Goal: Transaction & Acquisition: Purchase product/service

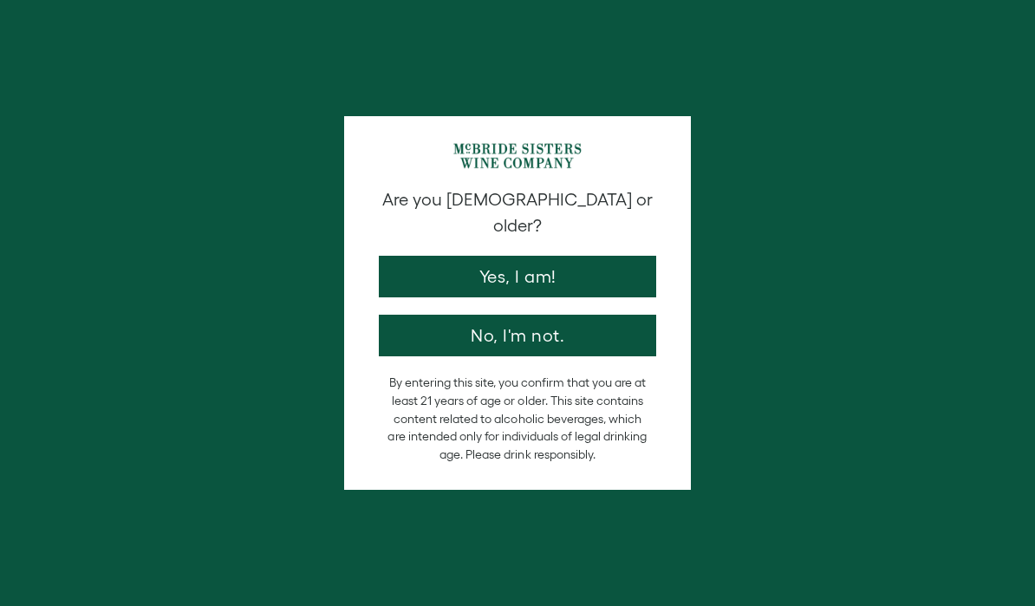
click at [600, 256] on button "Yes, I am!" at bounding box center [517, 277] width 277 height 42
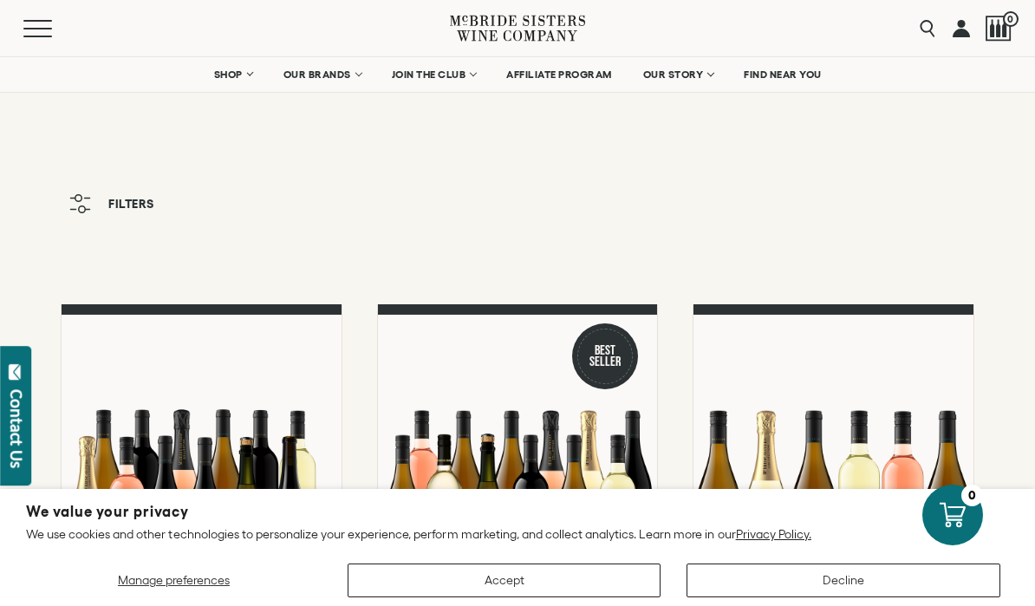
click at [608, 565] on button "Accept" at bounding box center [505, 581] width 314 height 34
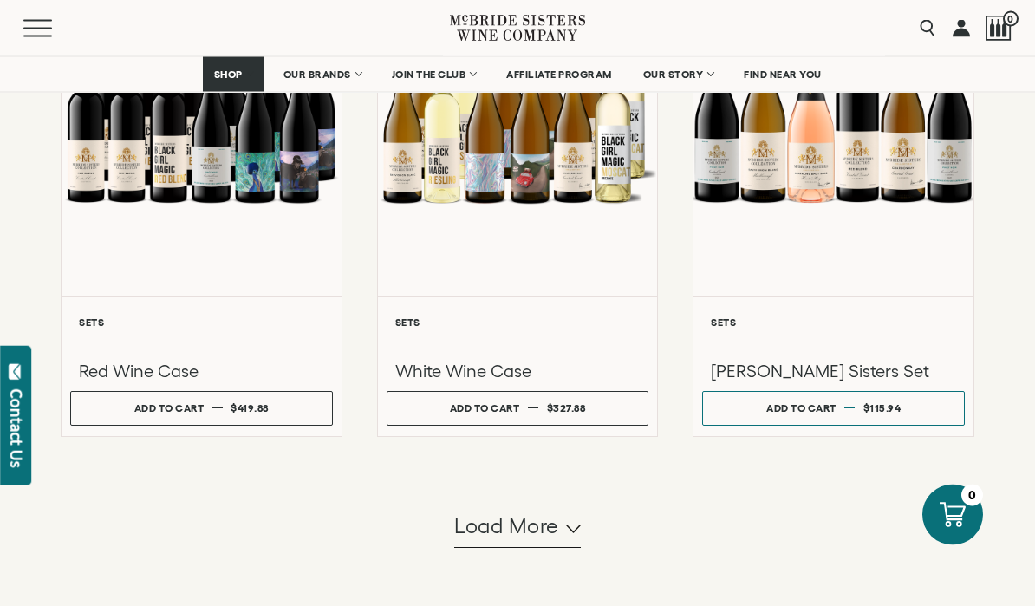
scroll to position [1543, 0]
click at [552, 541] on span "Load more" at bounding box center [506, 526] width 105 height 29
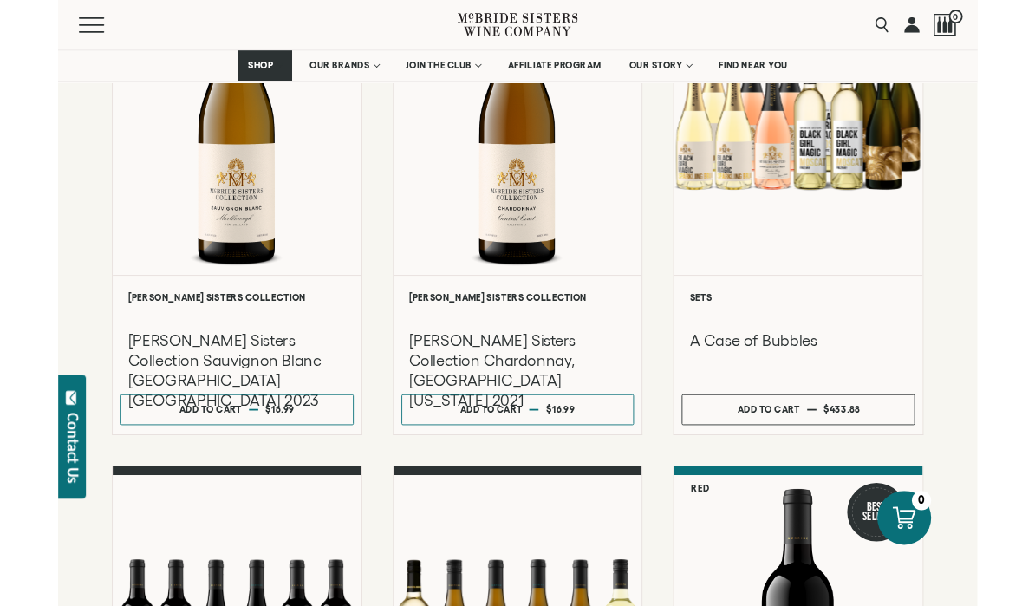
scroll to position [2079, 0]
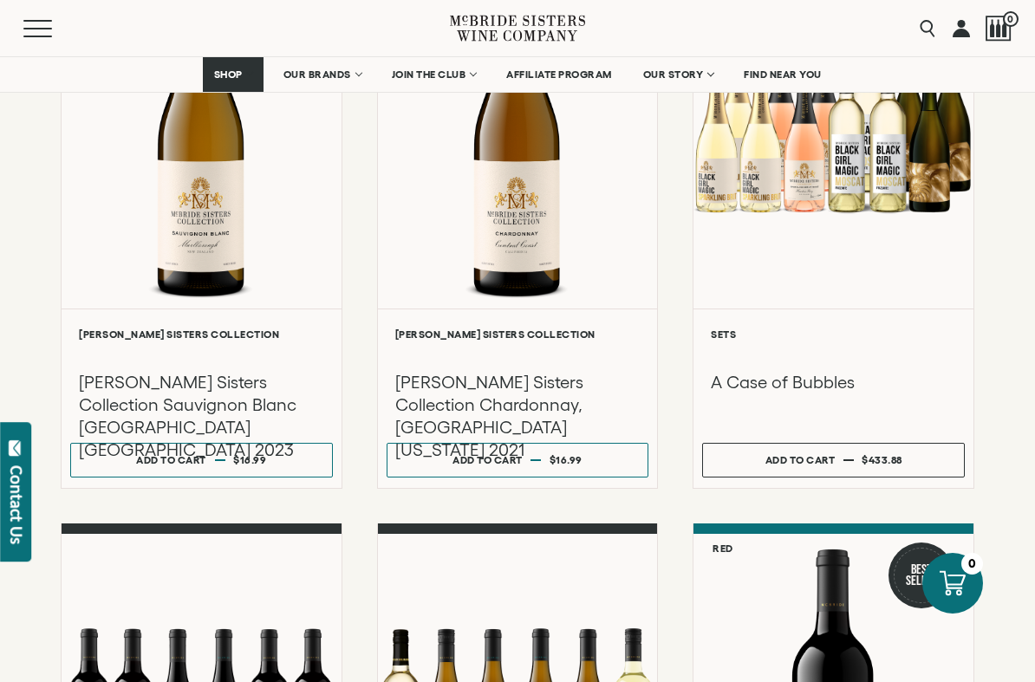
click at [923, 309] on div at bounding box center [834, 127] width 280 height 362
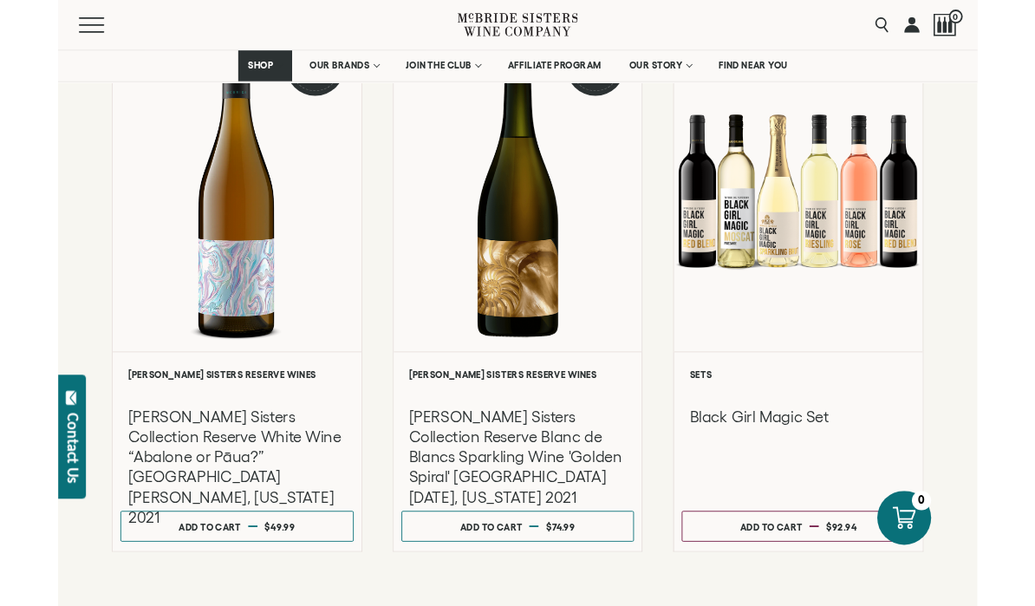
scroll to position [3146, 0]
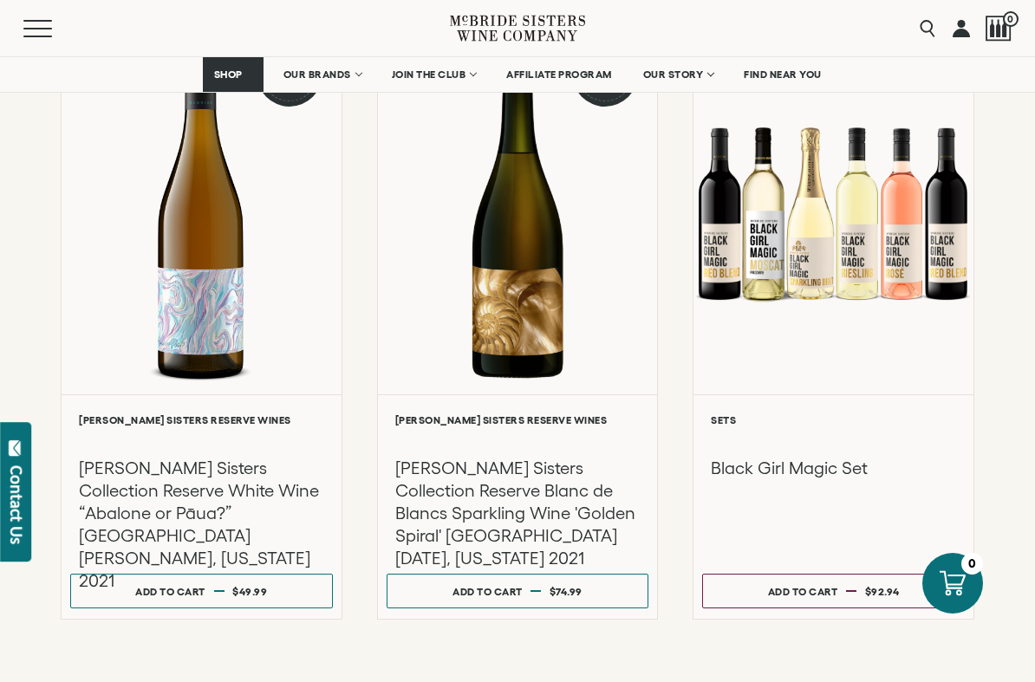
click at [556, 499] on h3 "[PERSON_NAME] Sisters Collection Reserve Blanc de Blancs Sparkling Wine 'Golden…" at bounding box center [517, 513] width 245 height 113
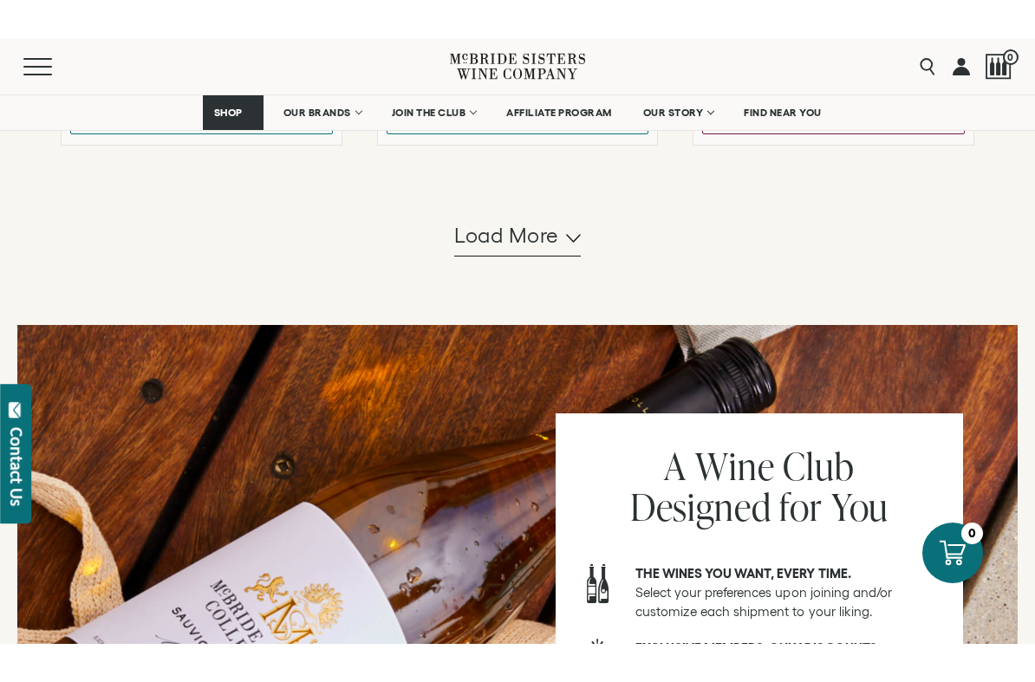
scroll to position [3659, 0]
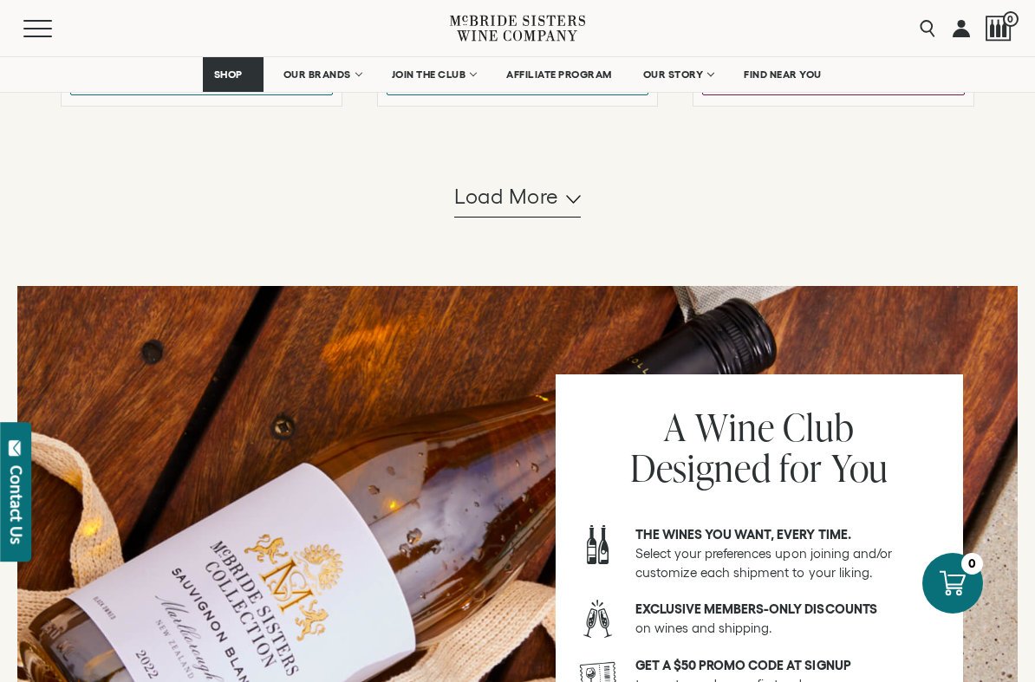
click at [567, 209] on button "Load more" at bounding box center [517, 197] width 127 height 42
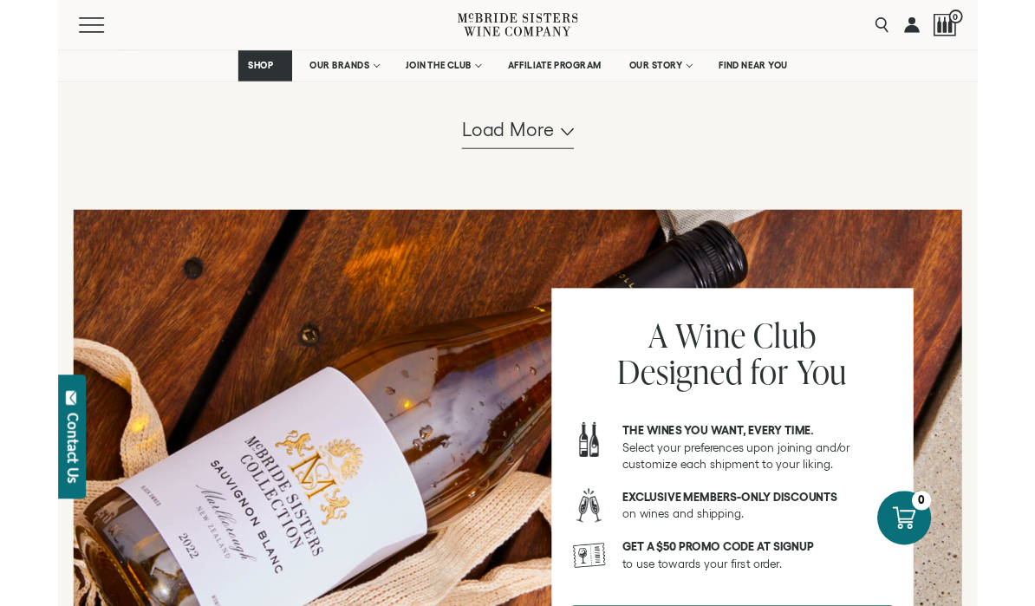
scroll to position [5462, 0]
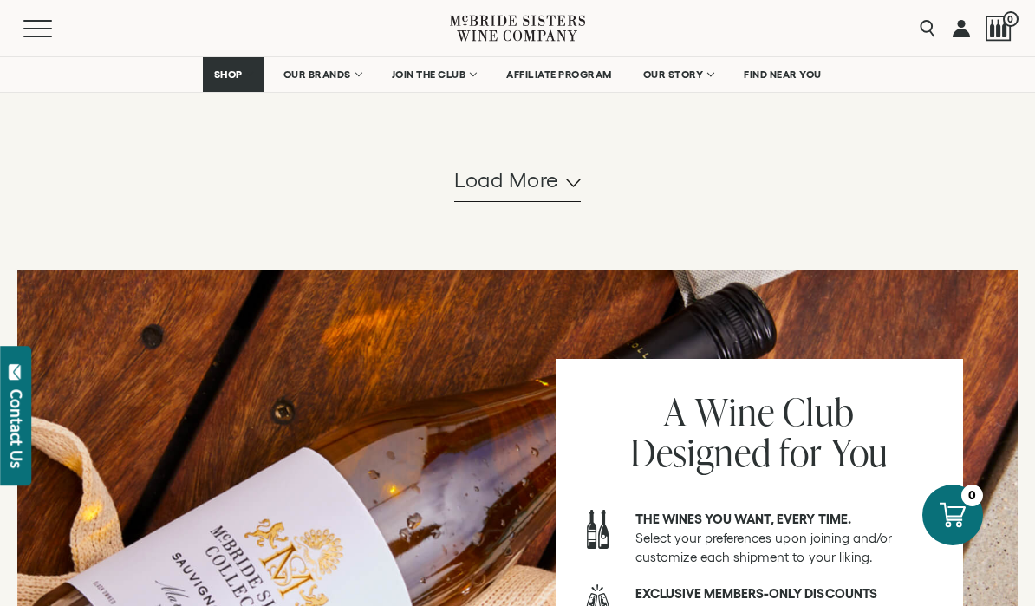
click at [506, 180] on span "Load more" at bounding box center [506, 180] width 105 height 29
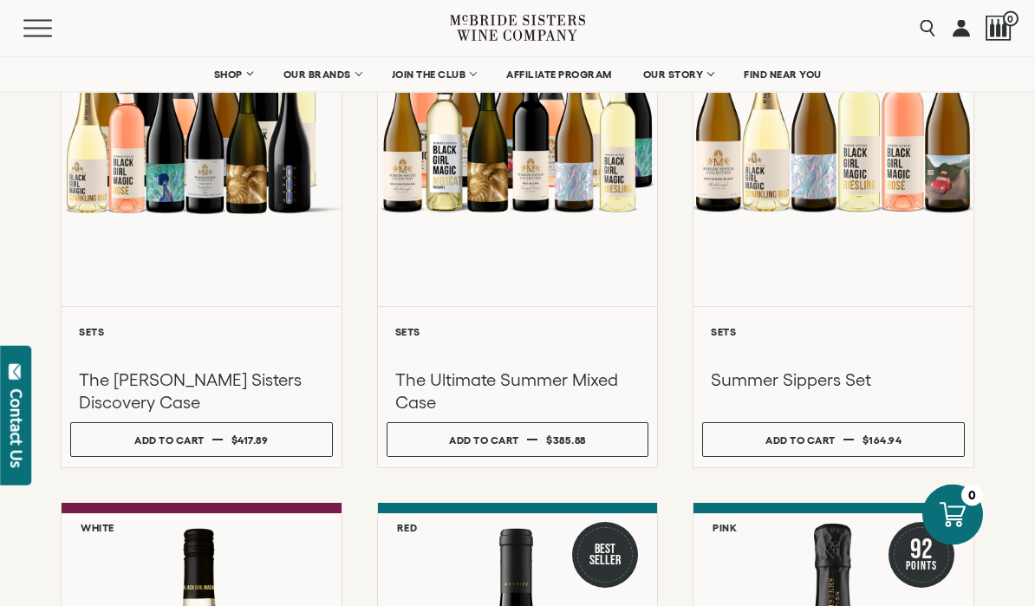
scroll to position [0, 0]
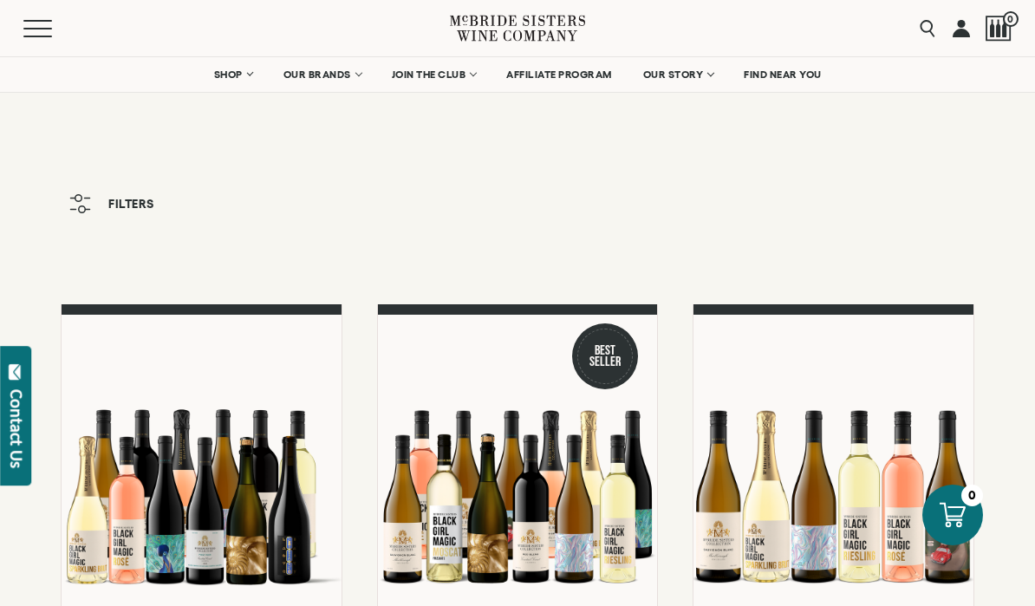
click at [91, 200] on button "Filters" at bounding box center [112, 204] width 102 height 36
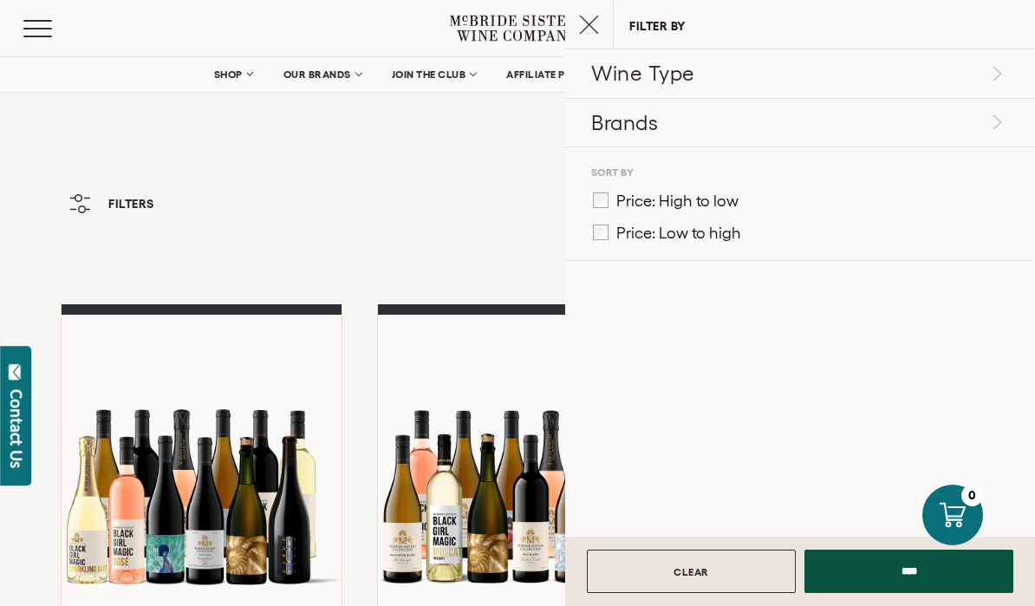
click at [987, 85] on p "Wine Type" at bounding box center [798, 73] width 414 height 29
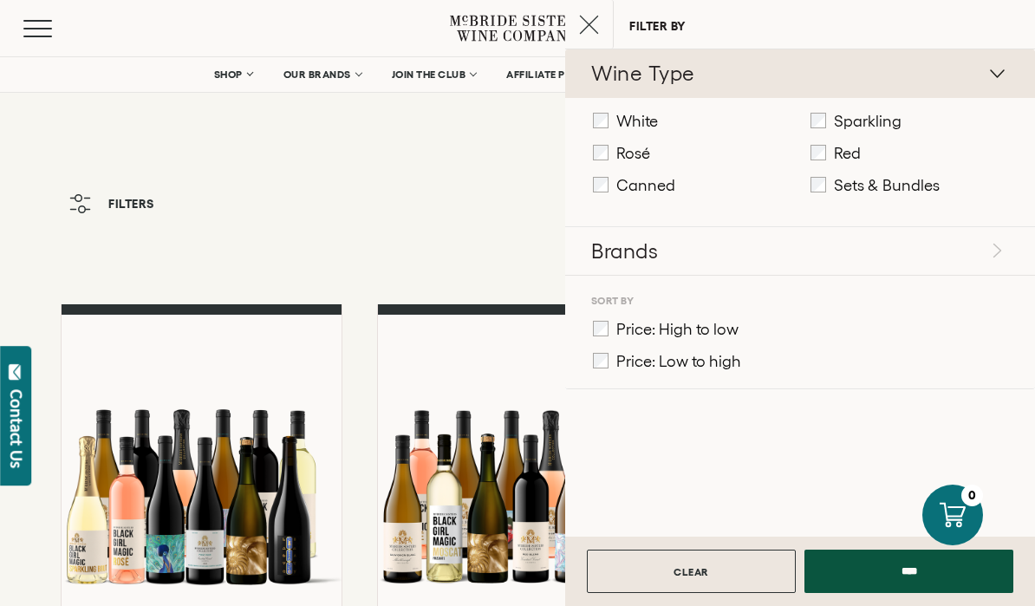
click at [925, 580] on input "****" at bounding box center [909, 571] width 209 height 43
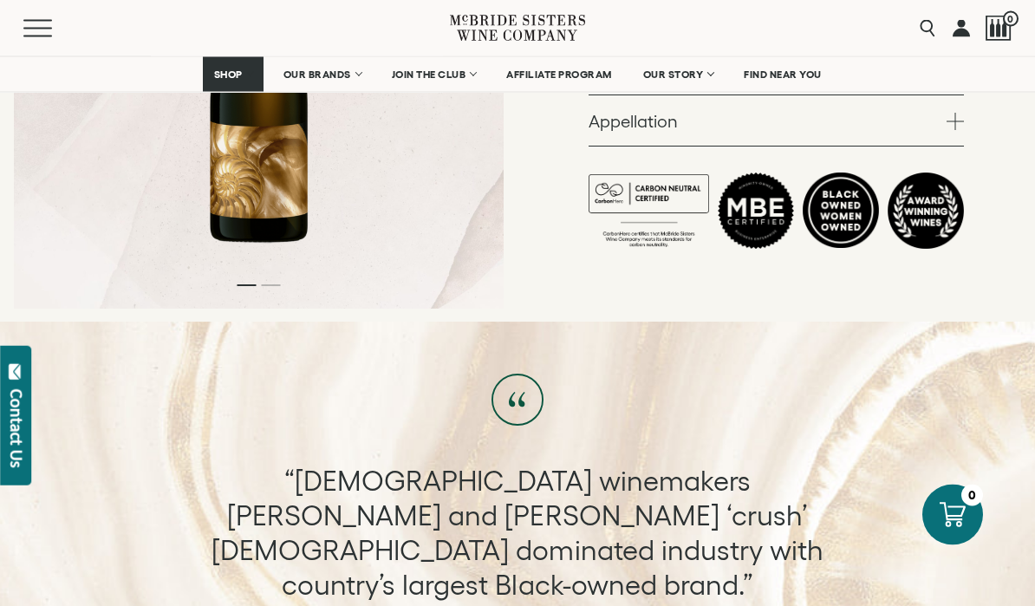
scroll to position [791, 0]
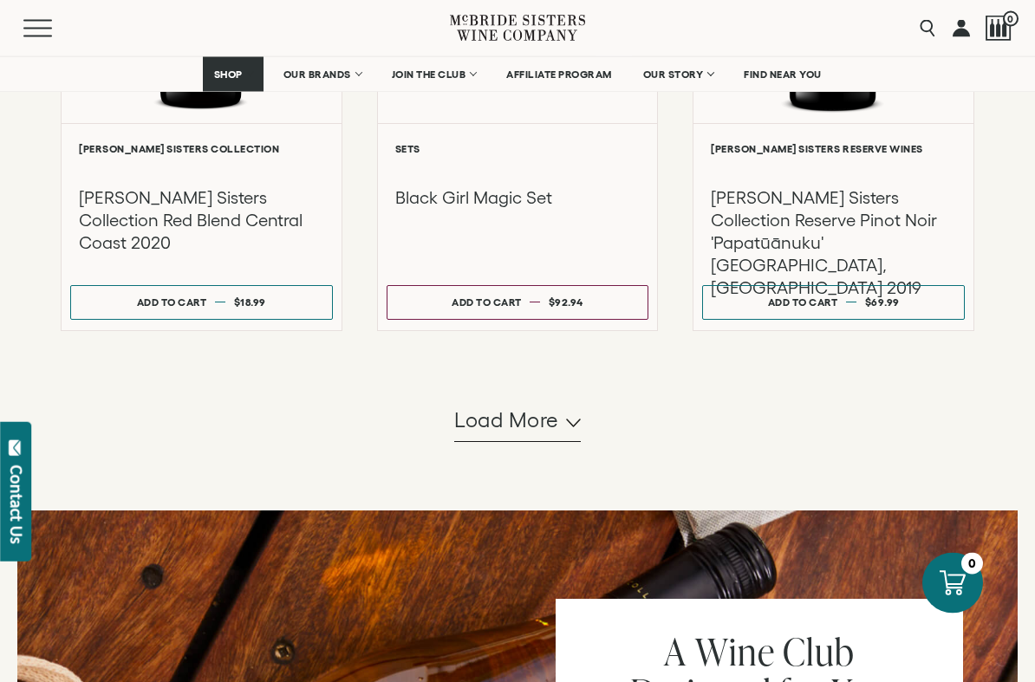
scroll to position [1660, 0]
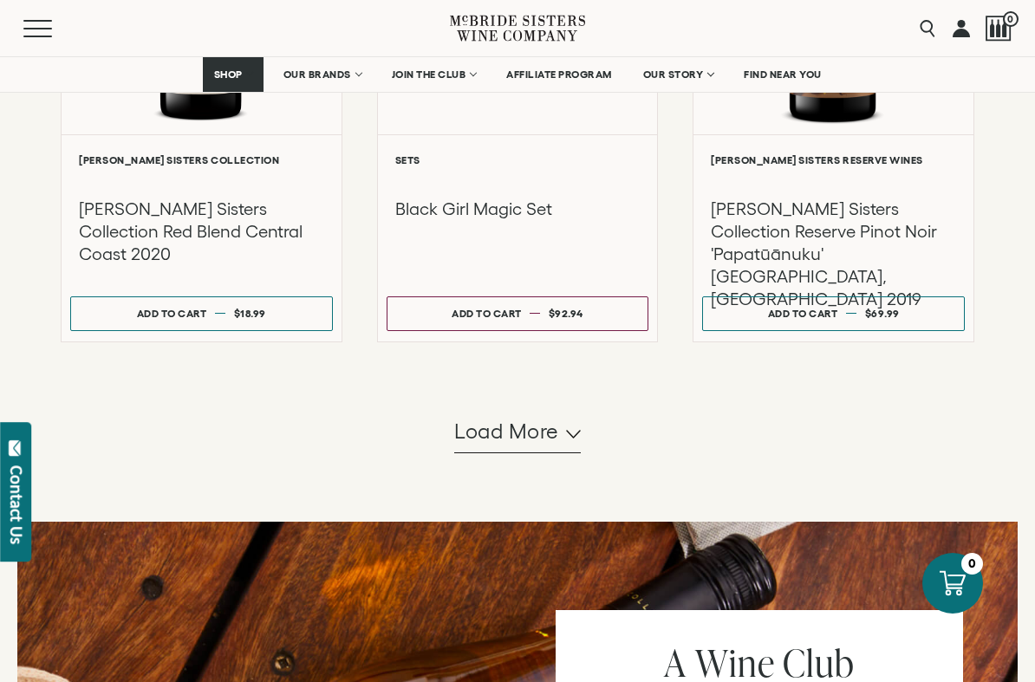
click at [495, 454] on button "Load more" at bounding box center [517, 433] width 127 height 42
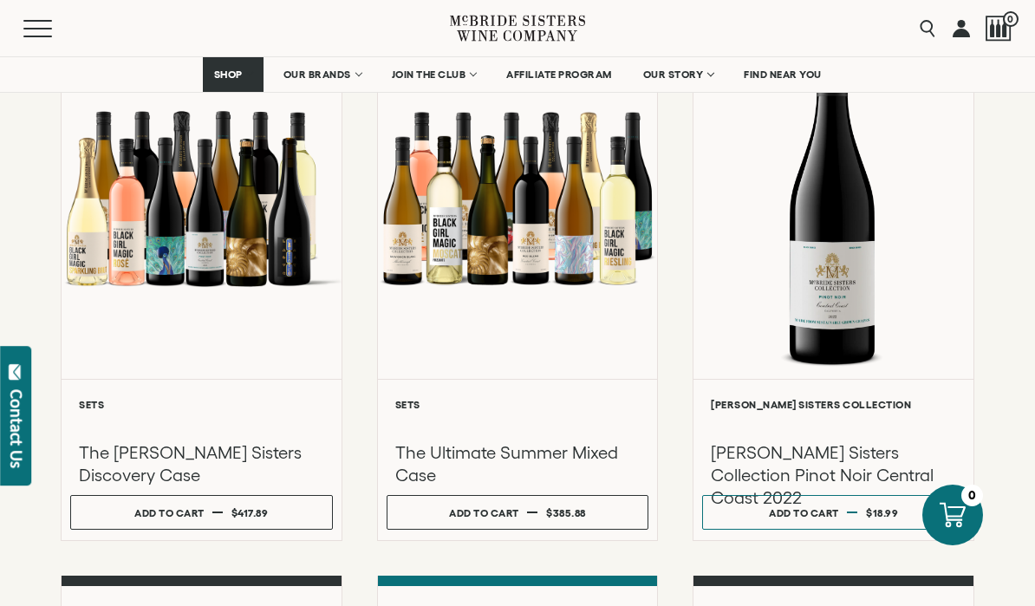
scroll to position [294, 0]
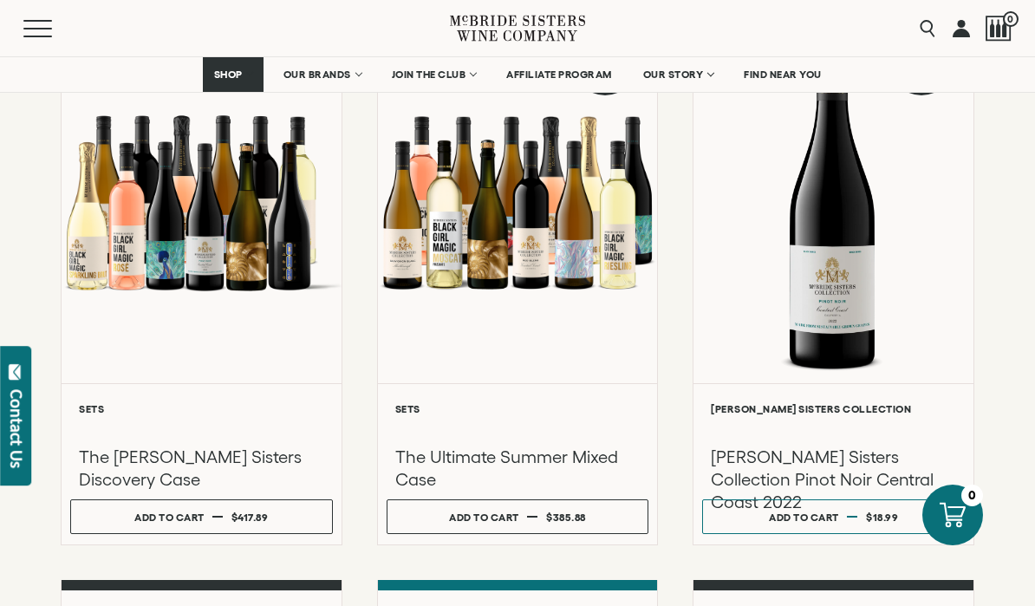
click at [591, 297] on div at bounding box center [518, 202] width 280 height 362
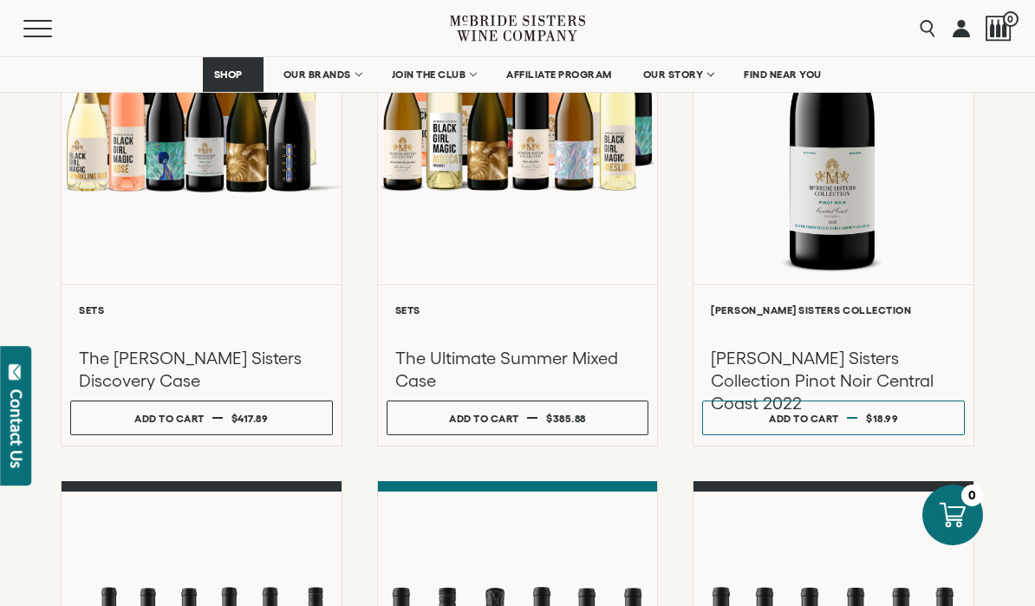
scroll to position [0, 0]
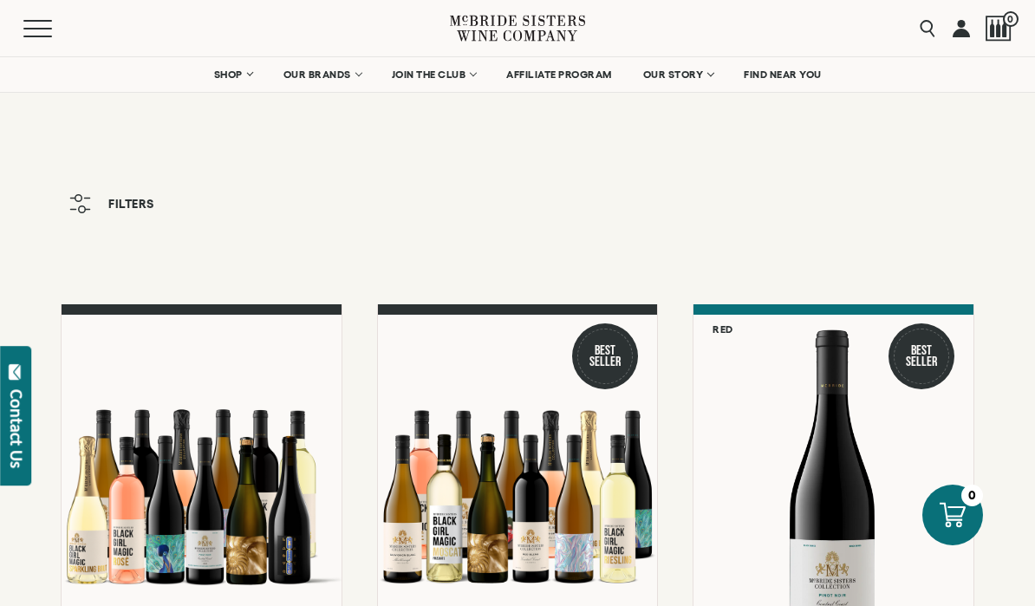
click at [83, 210] on icon "button" at bounding box center [80, 203] width 22 height 19
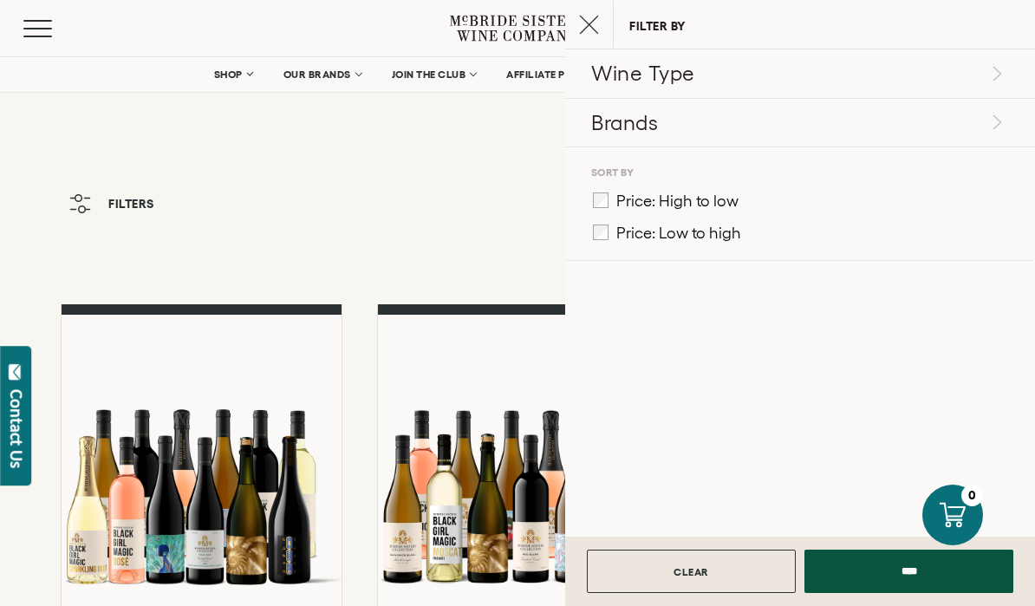
click at [751, 570] on link "CLEAR" at bounding box center [691, 571] width 209 height 43
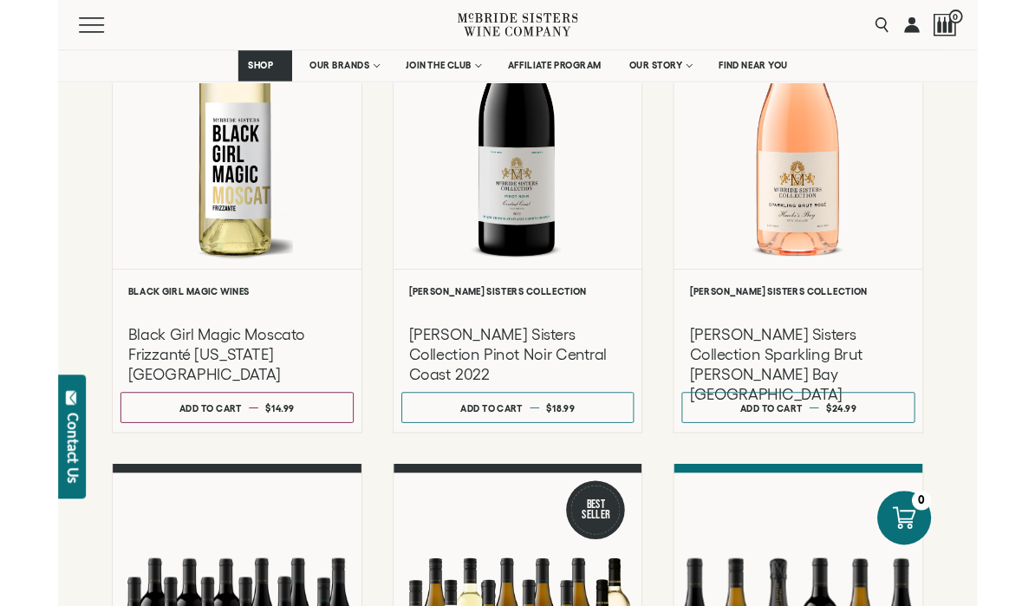
scroll to position [944, 0]
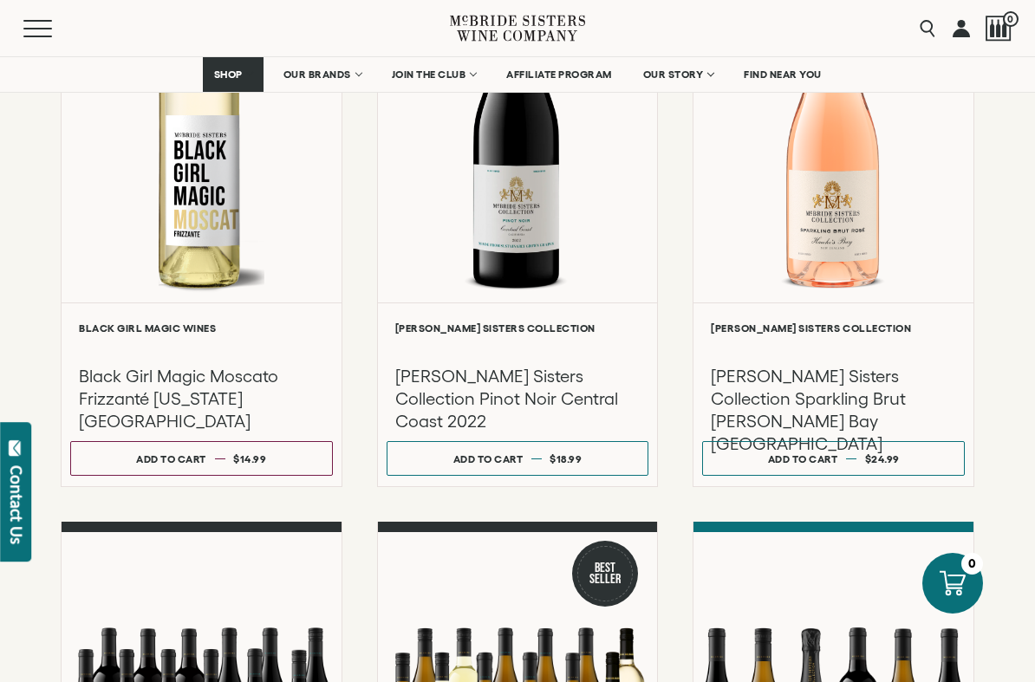
click at [125, 334] on h6 "Black Girl Magic Wines" at bounding box center [201, 328] width 245 height 11
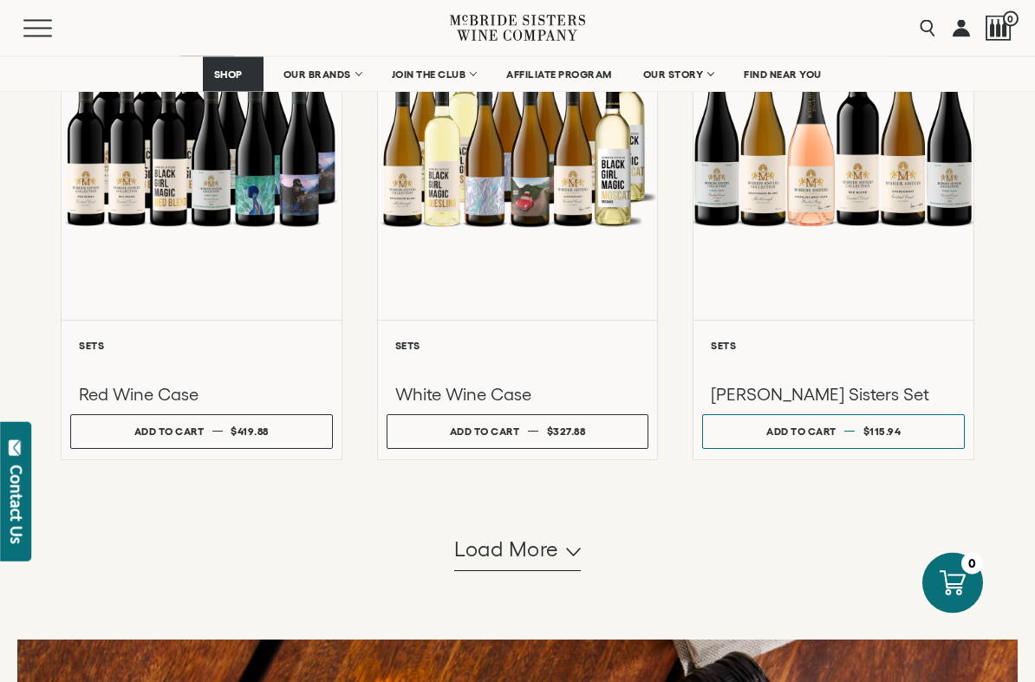
scroll to position [1519, 0]
click at [569, 565] on button "Load more" at bounding box center [517, 551] width 127 height 42
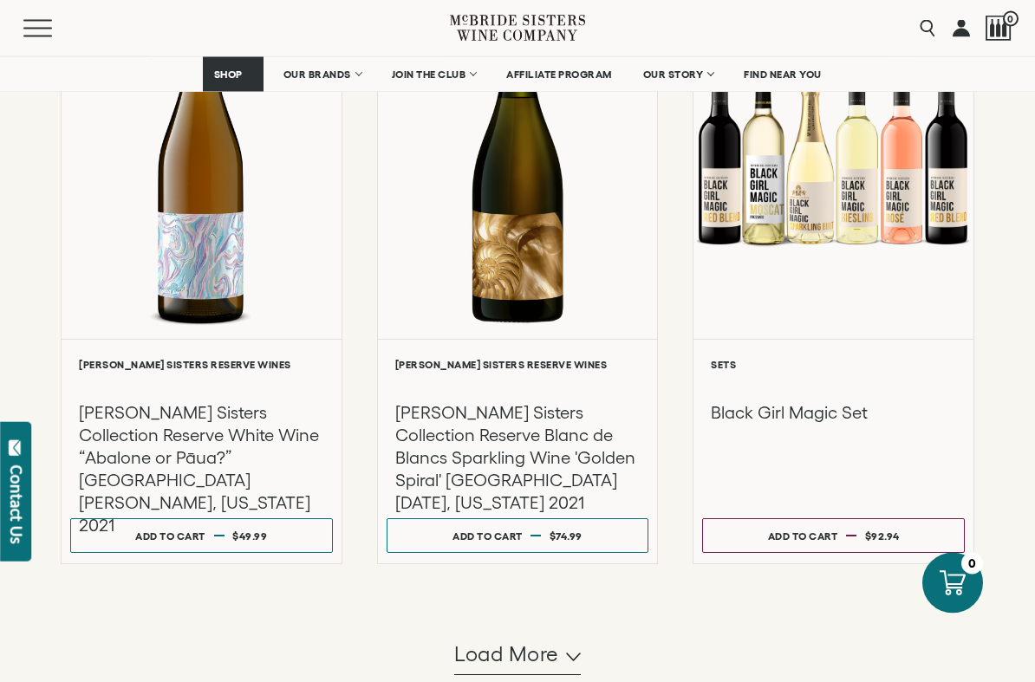
scroll to position [3201, 0]
click at [562, 440] on h3 "[PERSON_NAME] Sisters Collection Reserve Blanc de Blancs Sparkling Wine 'Golden…" at bounding box center [517, 457] width 245 height 113
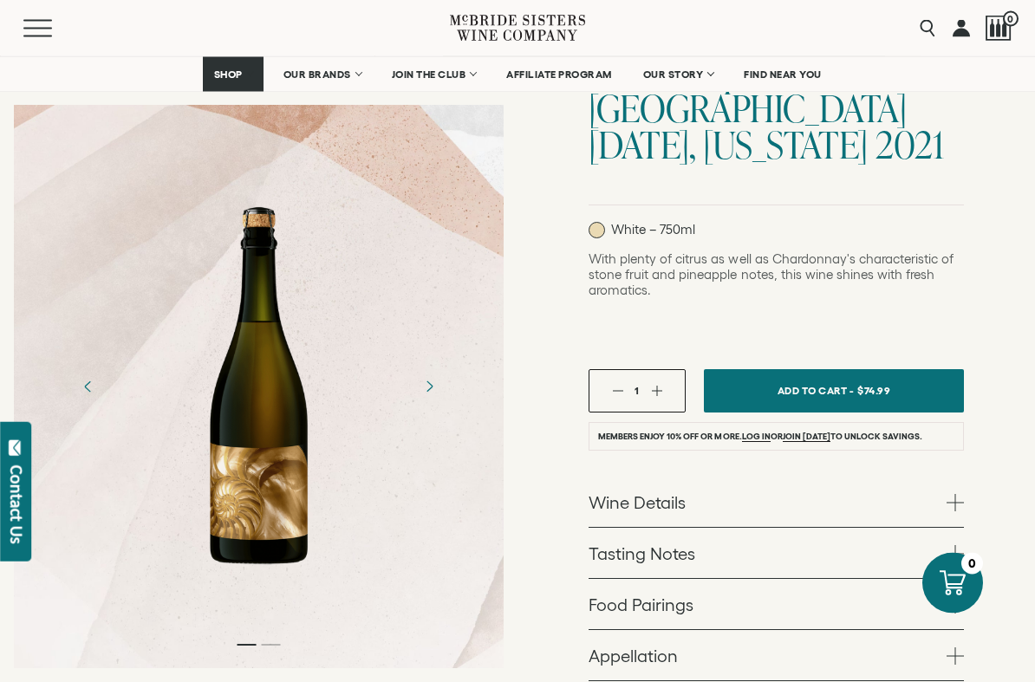
scroll to position [304, 0]
click at [950, 494] on span at bounding box center [955, 502] width 17 height 17
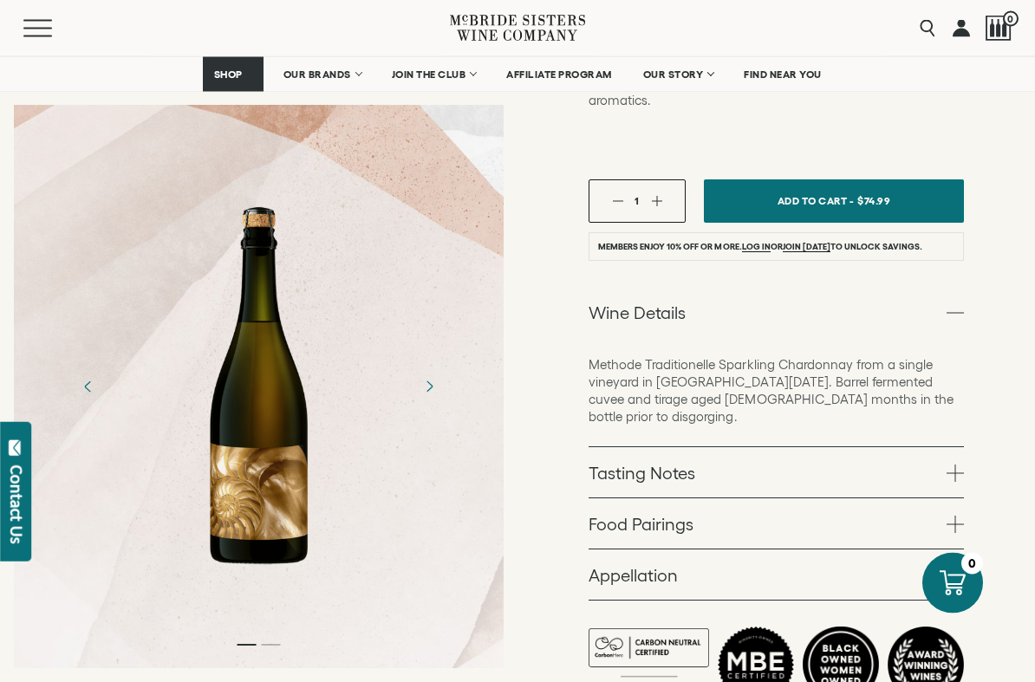
scroll to position [493, 0]
click at [949, 465] on span at bounding box center [955, 473] width 17 height 17
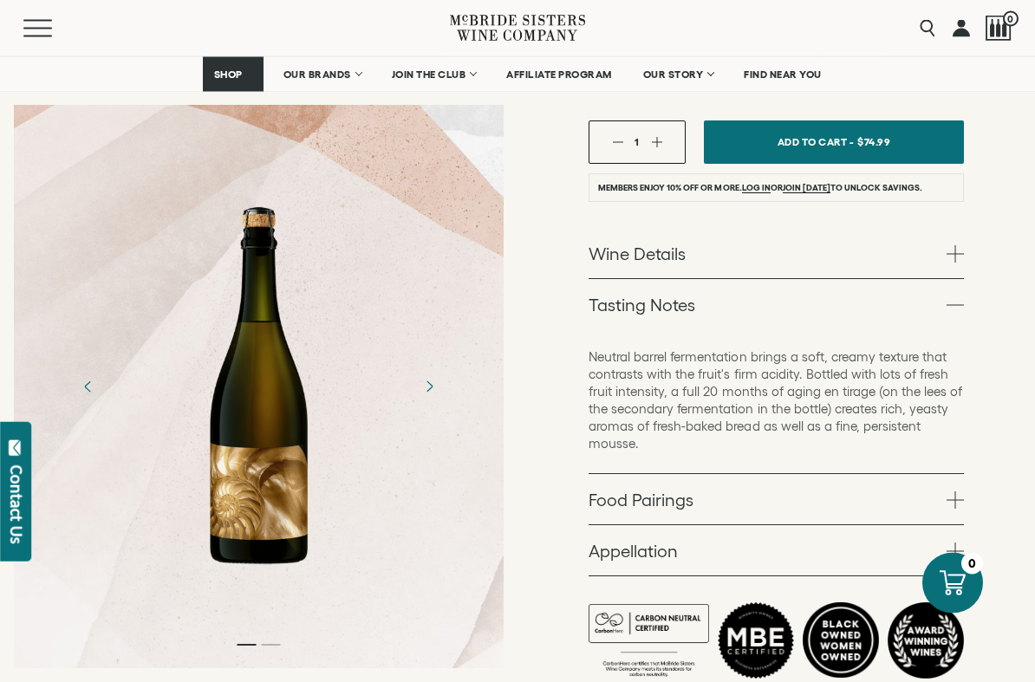
click at [956, 493] on span at bounding box center [955, 501] width 17 height 17
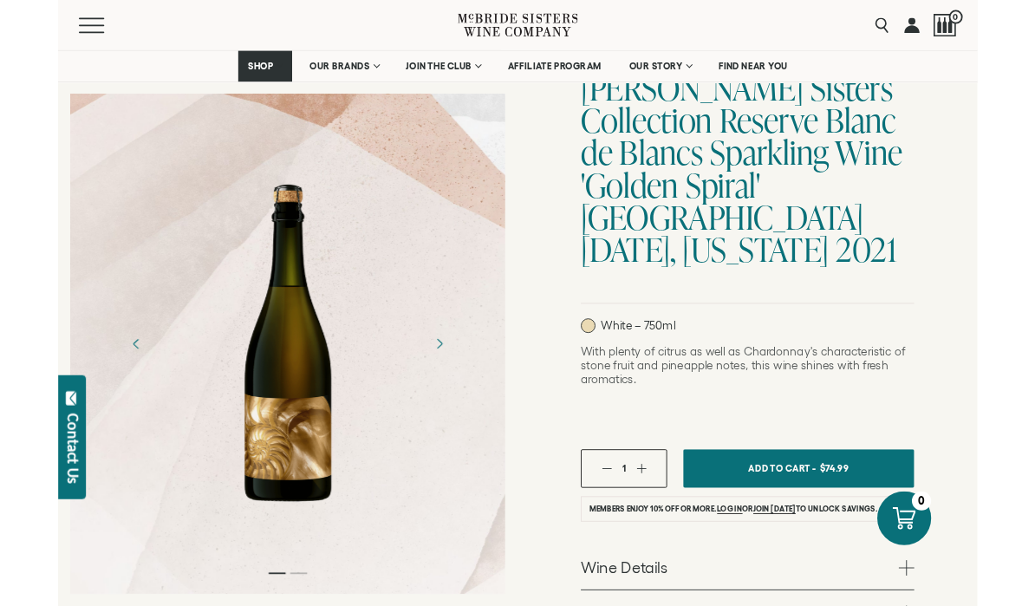
scroll to position [0, 0]
